Goal: Task Accomplishment & Management: Complete application form

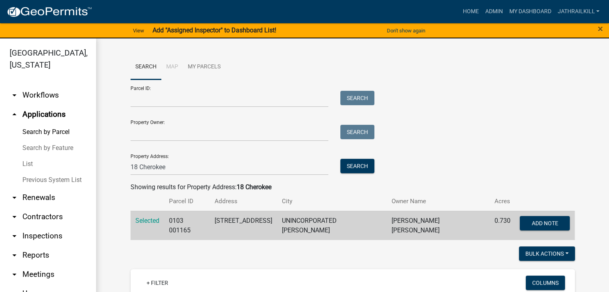
click at [51, 105] on ul "arrow_drop_down Workflows List arrow_drop_up Applications Search by Parcel Sear…" at bounding box center [48, 212] width 96 height 266
click at [58, 96] on link "arrow_drop_down Workflows" at bounding box center [48, 95] width 96 height 19
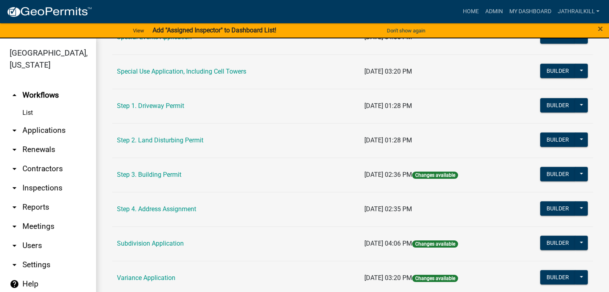
scroll to position [458, 0]
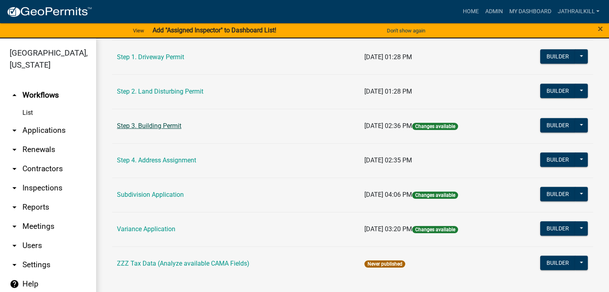
click at [167, 126] on link "Step 3. Building Permit" at bounding box center [149, 126] width 64 height 8
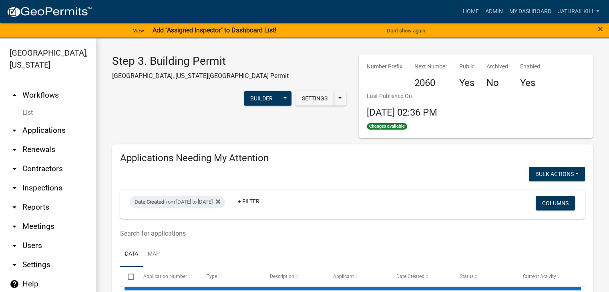
select select "2: 50"
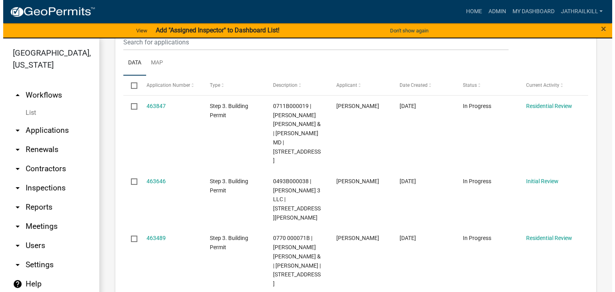
scroll to position [200, 0]
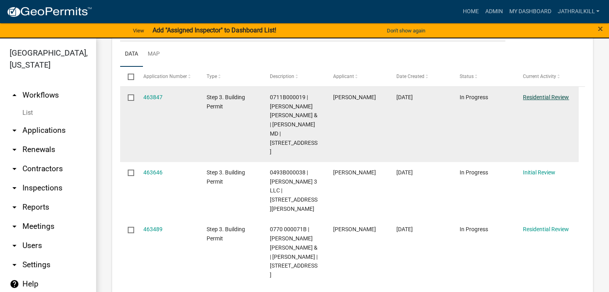
click at [539, 97] on link "Residential Review" at bounding box center [546, 97] width 46 height 6
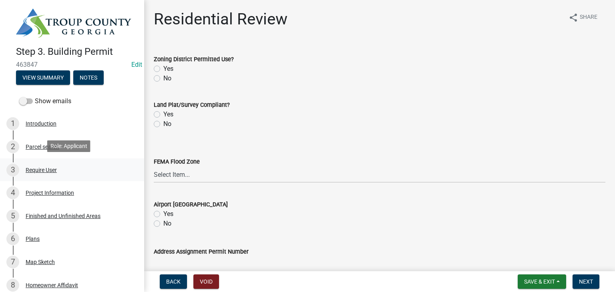
click at [79, 164] on div "3 Require User" at bounding box center [68, 170] width 125 height 13
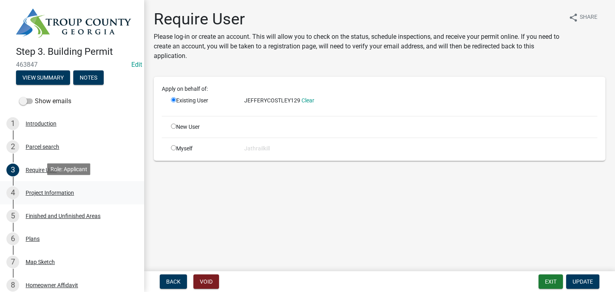
click at [65, 187] on div "4 Project Information" at bounding box center [68, 193] width 125 height 13
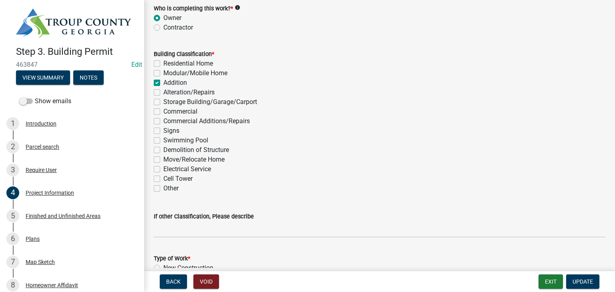
scroll to position [601, 0]
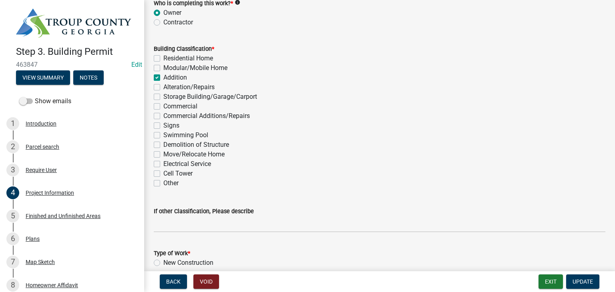
click at [163, 86] on label "Alteration/Repairs" at bounding box center [188, 88] width 51 height 10
click at [163, 86] on input "Alteration/Repairs" at bounding box center [165, 85] width 5 height 5
checkbox input "true"
checkbox input "false"
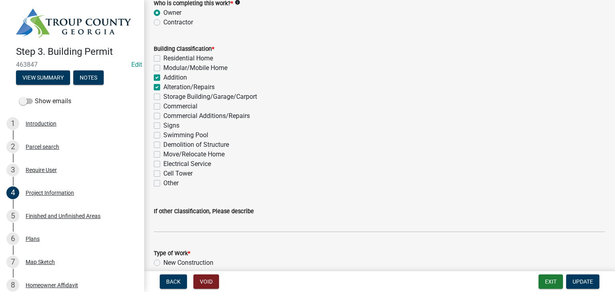
checkbox input "true"
checkbox input "false"
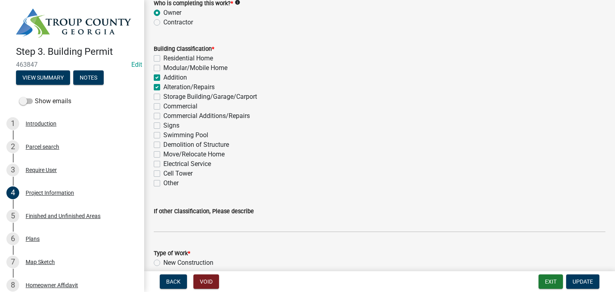
checkbox input "false"
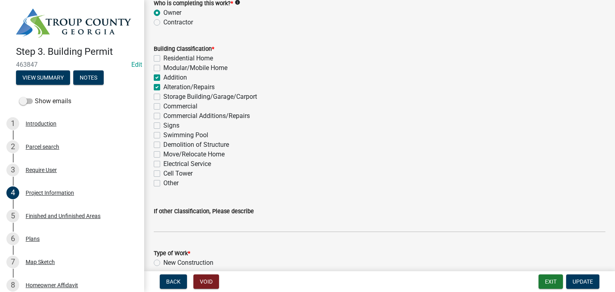
checkbox input "false"
click at [163, 77] on label "Addition" at bounding box center [175, 78] width 24 height 10
click at [163, 77] on input "Addition" at bounding box center [165, 75] width 5 height 5
checkbox input "false"
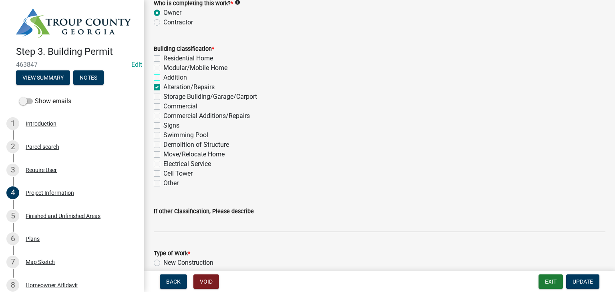
checkbox input "false"
checkbox input "true"
checkbox input "false"
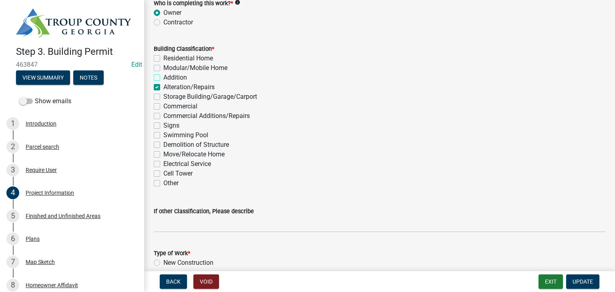
checkbox input "false"
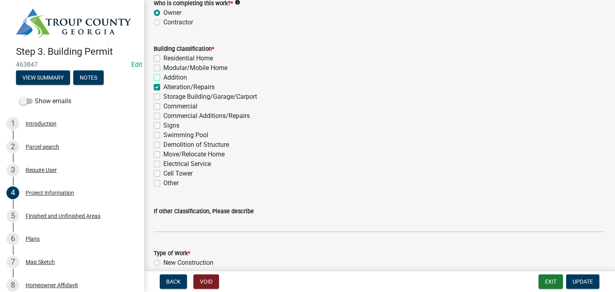
checkbox input "false"
click at [163, 78] on label "Addition" at bounding box center [175, 78] width 24 height 10
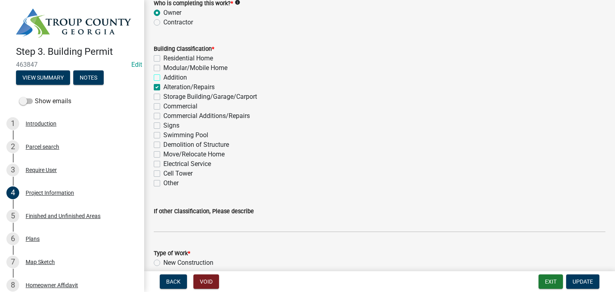
click at [163, 78] on input "Addition" at bounding box center [165, 75] width 5 height 5
checkbox input "true"
checkbox input "false"
checkbox input "true"
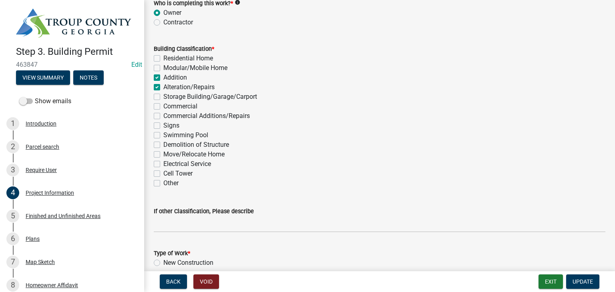
checkbox input "true"
checkbox input "false"
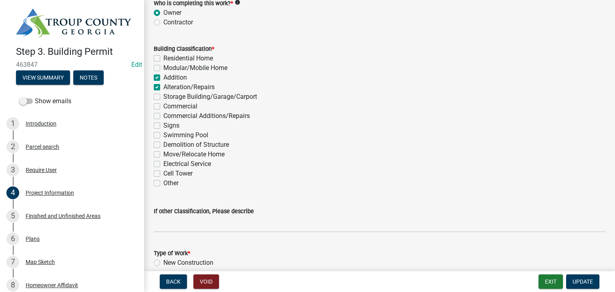
checkbox input "false"
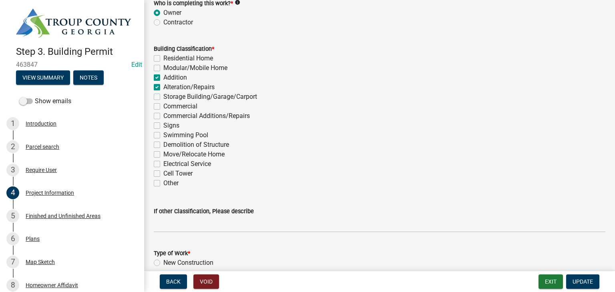
checkbox input "false"
click at [163, 86] on label "Alteration/Repairs" at bounding box center [188, 88] width 51 height 10
click at [163, 86] on input "Alteration/Repairs" at bounding box center [165, 85] width 5 height 5
checkbox input "false"
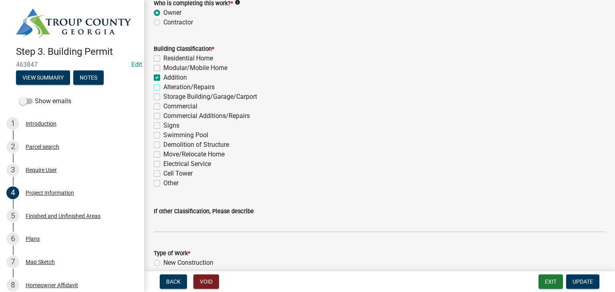
checkbox input "false"
checkbox input "true"
checkbox input "false"
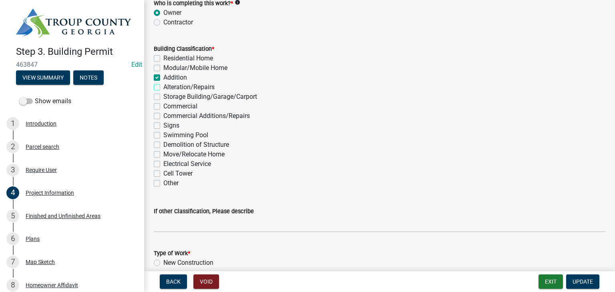
checkbox input "false"
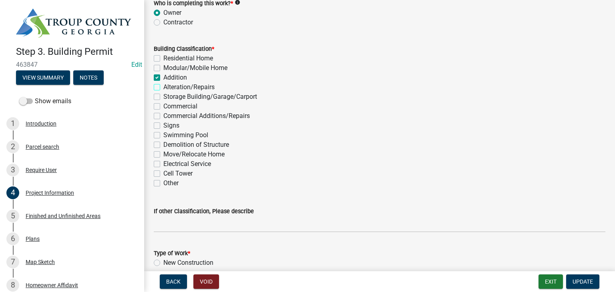
checkbox input "false"
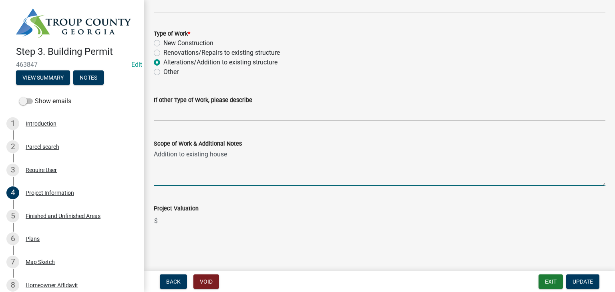
click at [256, 159] on textarea "Addition to existing house" at bounding box center [380, 168] width 452 height 38
click at [256, 158] on textarea "Addition to existing house" at bounding box center [380, 168] width 452 height 38
type textarea "Addition of patio roof"
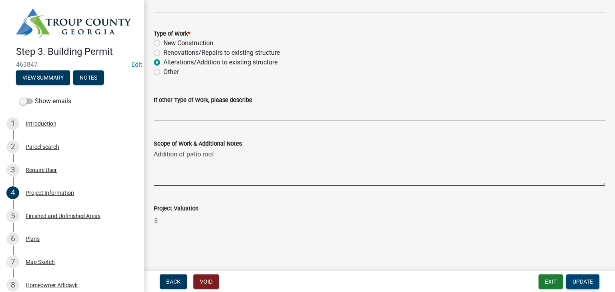
click at [591, 281] on span "Update" at bounding box center [583, 282] width 20 height 6
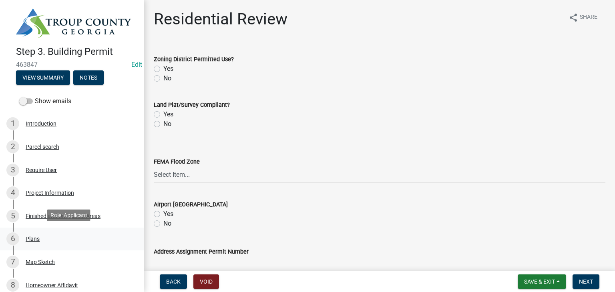
click at [65, 236] on div "6 Plans" at bounding box center [68, 239] width 125 height 13
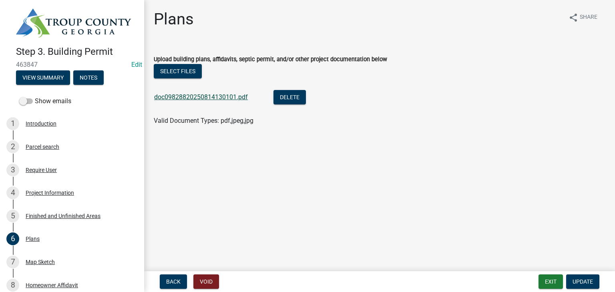
click at [215, 95] on link "doc09828820250814130101.pdf" at bounding box center [201, 97] width 94 height 8
click at [544, 281] on button "Exit" at bounding box center [551, 282] width 24 height 14
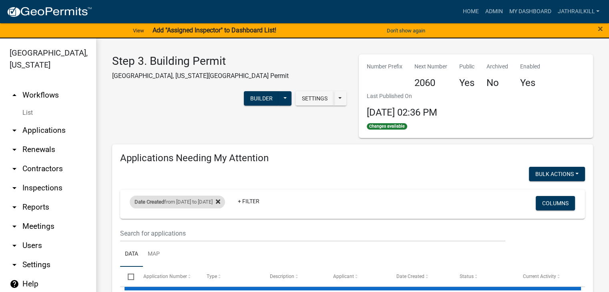
select select "2: 50"
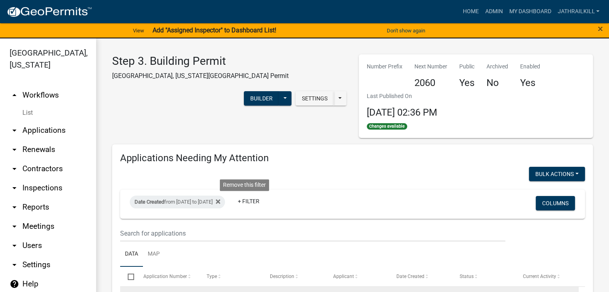
scroll to position [120, 0]
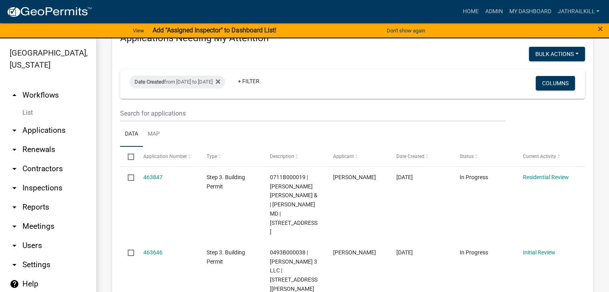
click at [43, 121] on link "arrow_drop_down Applications" at bounding box center [48, 130] width 96 height 19
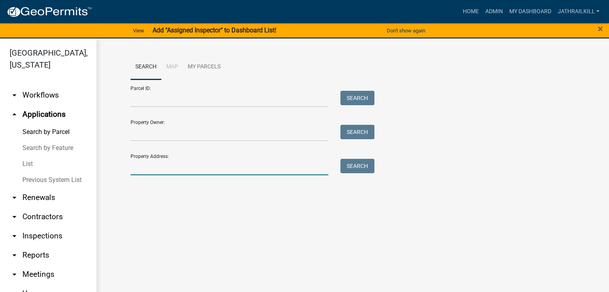
click at [169, 162] on input "Property Address:" at bounding box center [230, 167] width 198 height 16
click at [205, 200] on main "Search Map My Parcels Parcel ID: Search Property Owner: Search Property Address…" at bounding box center [352, 170] width 513 height 264
click at [190, 176] on div "Search Map My Parcels Parcel ID: Search Property Owner: Search Property Address…" at bounding box center [353, 118] width 457 height 128
click at [190, 175] on div "Search Map My Parcels Parcel ID: Search Property Owner: Search Property Address…" at bounding box center [353, 118] width 457 height 128
click at [187, 170] on input "546" at bounding box center [230, 167] width 198 height 16
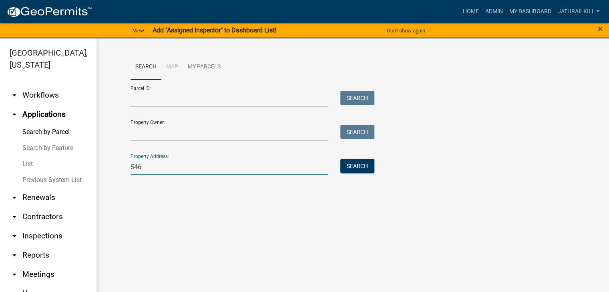
type input "546 [PERSON_NAME]"
click at [344, 176] on div "Search Map My Parcels Parcel ID: Search Property Owner: Search Property Address…" at bounding box center [353, 118] width 457 height 128
drag, startPoint x: 355, startPoint y: 162, endPoint x: 335, endPoint y: 175, distance: 24.3
click at [354, 163] on button "Search" at bounding box center [357, 166] width 34 height 14
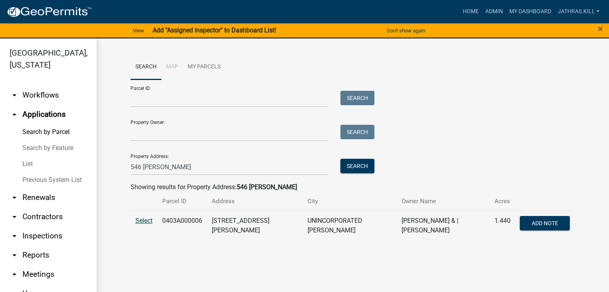
click at [150, 218] on span "Select" at bounding box center [143, 221] width 17 height 8
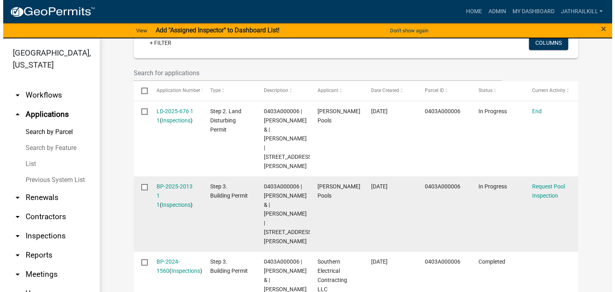
scroll to position [280, 0]
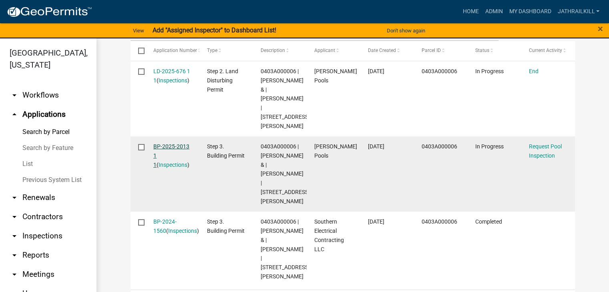
click at [173, 143] on link "BP-2025-2013 1 1" at bounding box center [171, 155] width 36 height 25
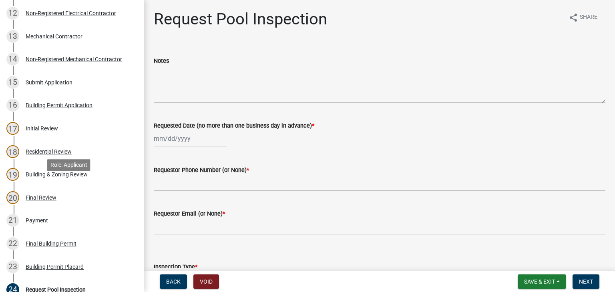
scroll to position [585, 0]
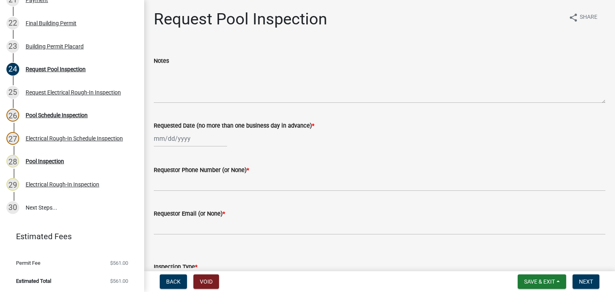
click at [180, 138] on div at bounding box center [190, 139] width 73 height 16
select select "8"
select select "2025"
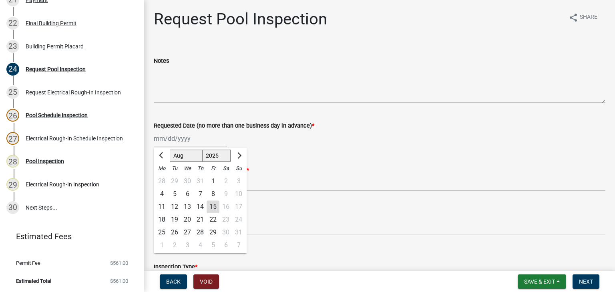
click at [213, 205] on div "15" at bounding box center [213, 207] width 13 height 13
type input "[DATE]"
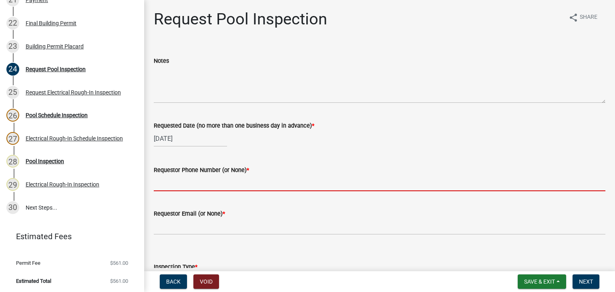
drag, startPoint x: 200, startPoint y: 179, endPoint x: 227, endPoint y: 178, distance: 26.9
click at [201, 179] on input "Requestor Phone Number (or None) *" at bounding box center [380, 183] width 452 height 16
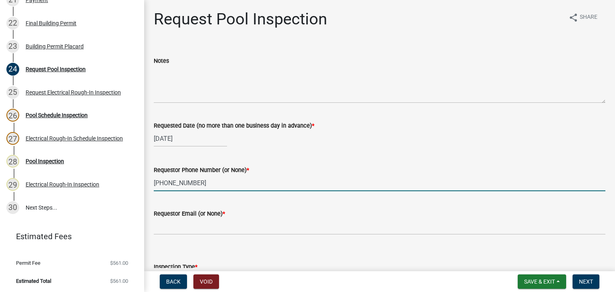
scroll to position [80, 0]
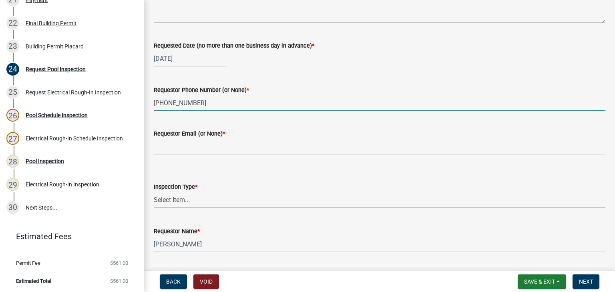
type input "[PHONE_NUMBER]"
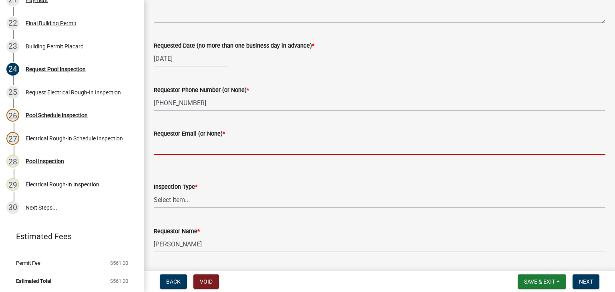
drag, startPoint x: 202, startPoint y: 151, endPoint x: 205, endPoint y: 148, distance: 4.3
click at [203, 149] on input "Requestor Email (or None) *" at bounding box center [380, 147] width 452 height 16
type input "None"
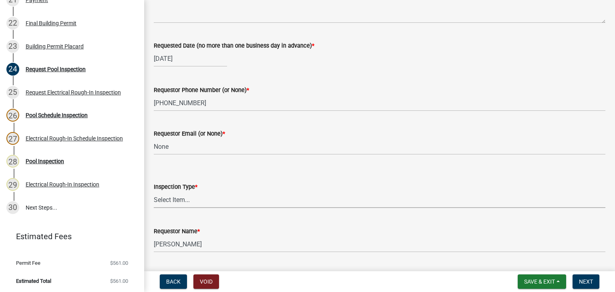
drag, startPoint x: 194, startPoint y: 194, endPoint x: 189, endPoint y: 206, distance: 12.9
click at [194, 194] on select "Select Item... Swimming Pool" at bounding box center [380, 200] width 452 height 16
click at [154, 192] on select "Select Item... Swimming Pool" at bounding box center [380, 200] width 452 height 16
select select "ef4d9e71-aee7-4a63-874d-3042849ee564"
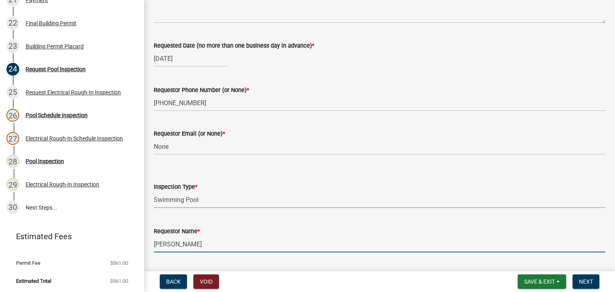
click at [194, 244] on input "[PERSON_NAME]" at bounding box center [380, 244] width 452 height 16
click at [195, 244] on input "[PERSON_NAME]" at bounding box center [380, 244] width 452 height 16
click at [195, 243] on input "[PERSON_NAME]" at bounding box center [380, 244] width 452 height 16
click at [195, 242] on input "[PERSON_NAME]" at bounding box center [380, 244] width 452 height 16
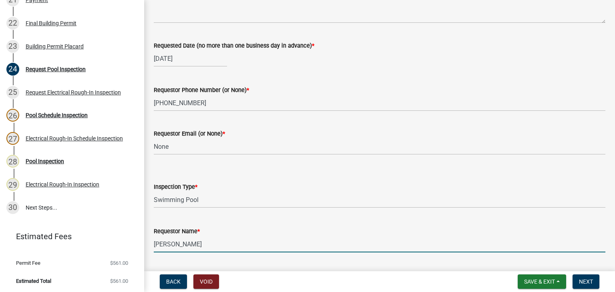
click at [195, 243] on input "[PERSON_NAME]" at bounding box center [380, 244] width 452 height 16
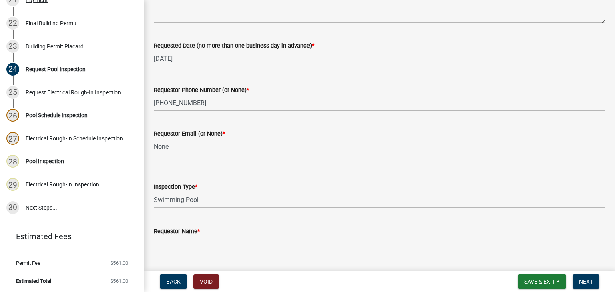
type input "2"
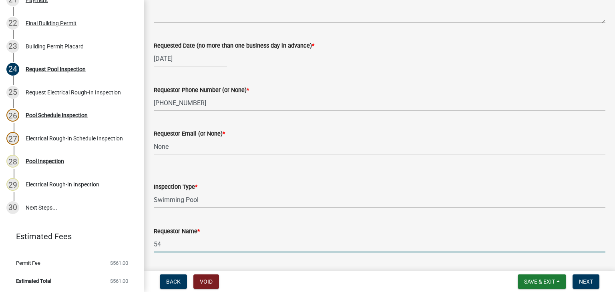
type input "5"
type input "[PERSON_NAME]"
click at [591, 282] on span "Next" at bounding box center [586, 282] width 14 height 6
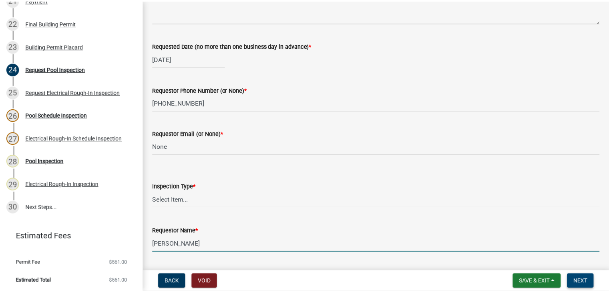
scroll to position [0, 0]
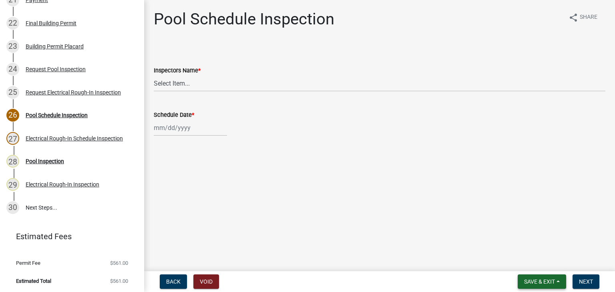
click at [546, 279] on span "Save & Exit" at bounding box center [539, 282] width 31 height 6
drag, startPoint x: 533, startPoint y: 266, endPoint x: 475, endPoint y: 222, distance: 72.6
click at [533, 266] on button "Save & Exit" at bounding box center [534, 261] width 64 height 19
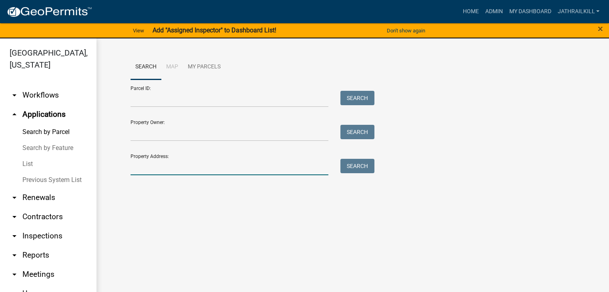
click at [174, 173] on input "Property Address:" at bounding box center [230, 167] width 198 height 16
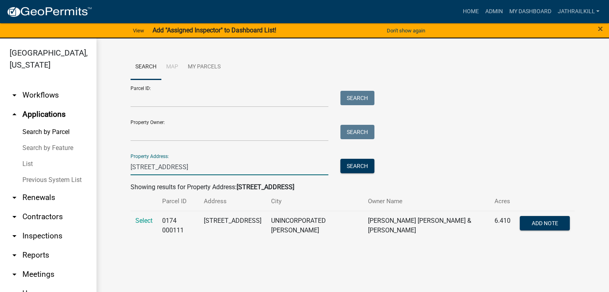
type input "[STREET_ADDRESS]"
click at [460, 152] on div "Parcel ID: Search Property Owner: Search Property Address: [STREET_ADDRESS] Sea…" at bounding box center [353, 128] width 445 height 96
click at [187, 173] on input "[STREET_ADDRESS]" at bounding box center [230, 167] width 198 height 16
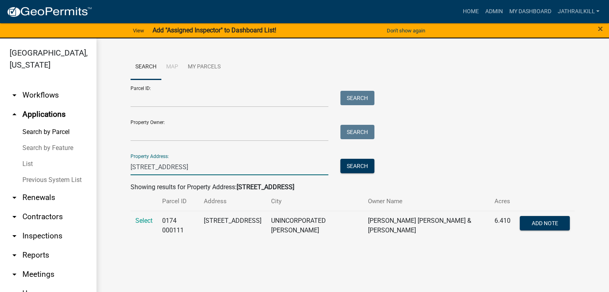
click at [187, 173] on input "[STREET_ADDRESS]" at bounding box center [230, 167] width 198 height 16
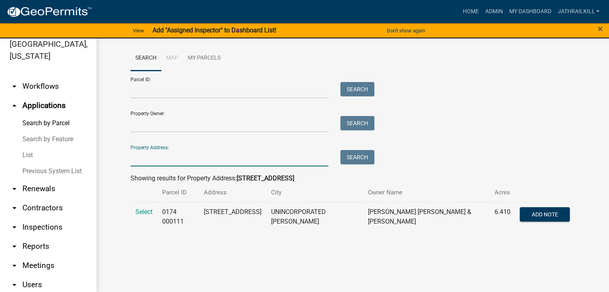
scroll to position [10, 0]
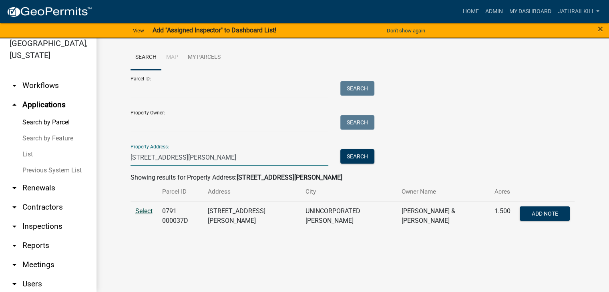
type input "[STREET_ADDRESS][PERSON_NAME]"
click at [150, 211] on span "Select" at bounding box center [143, 211] width 17 height 8
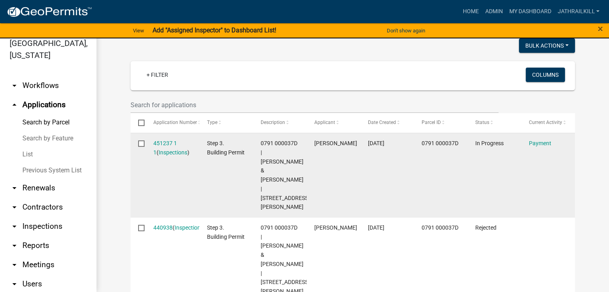
scroll to position [200, 0]
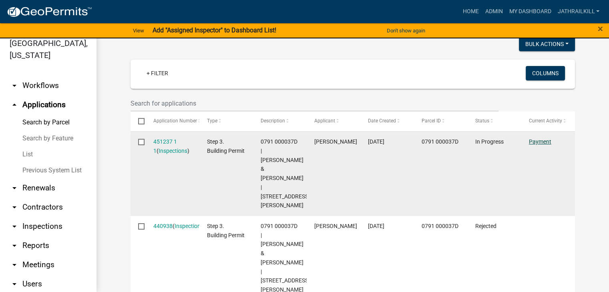
click at [529, 139] on link "Payment" at bounding box center [540, 142] width 22 height 6
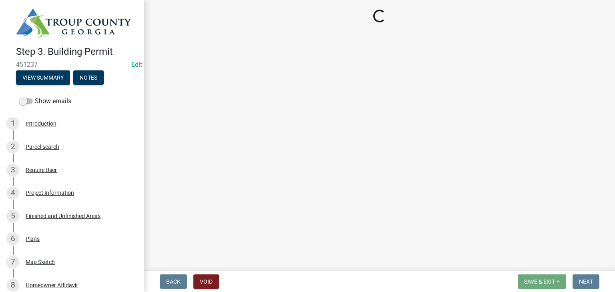
select select "3: 3"
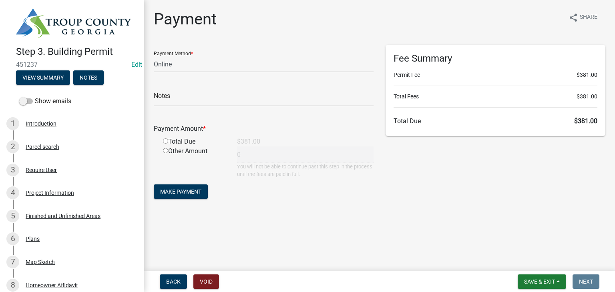
click at [164, 140] on input "radio" at bounding box center [165, 141] width 5 height 5
radio input "true"
type input "381"
click at [183, 189] on span "Make Payment" at bounding box center [180, 192] width 41 height 6
